Goal: Task Accomplishment & Management: Use online tool/utility

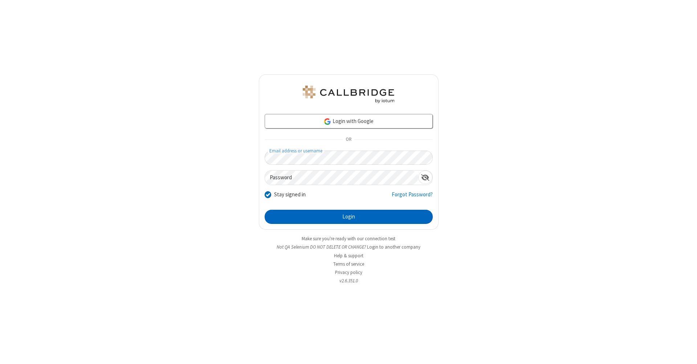
click at [349, 217] on button "Login" at bounding box center [349, 217] width 168 height 15
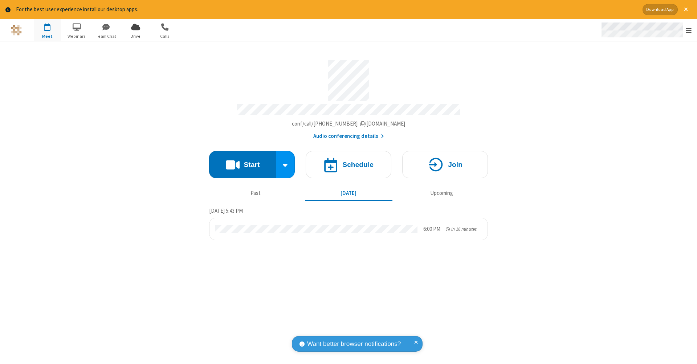
click at [689, 31] on span "Open menu" at bounding box center [689, 30] width 6 height 7
click at [135, 36] on span "Drive" at bounding box center [135, 36] width 27 height 7
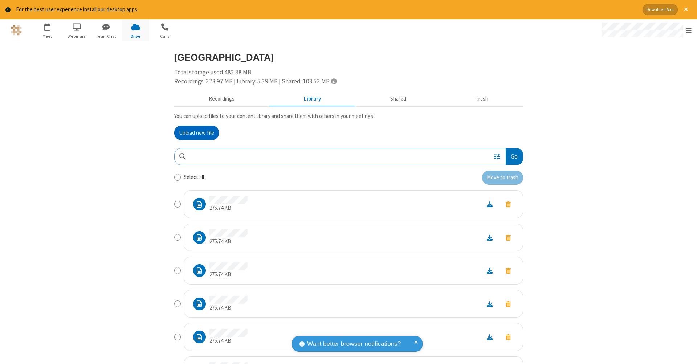
click at [511, 155] on button "Go" at bounding box center [514, 157] width 17 height 16
click at [197, 132] on button "Upload new file" at bounding box center [196, 133] width 45 height 15
